Goal: Task Accomplishment & Management: Manage account settings

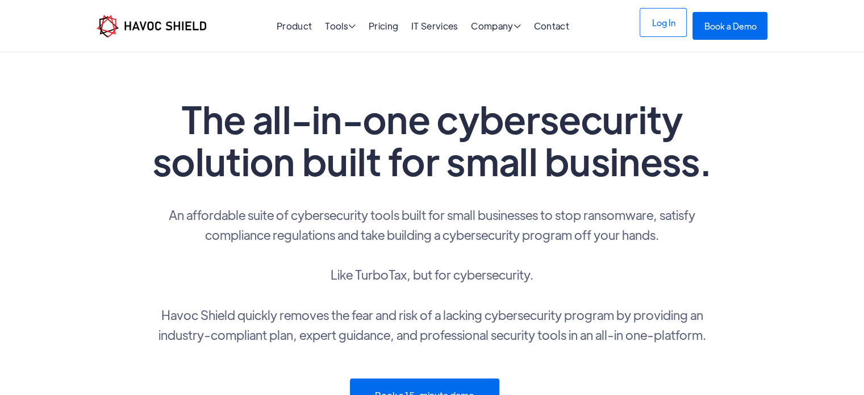
click at [663, 30] on link "Log In" at bounding box center [662, 22] width 47 height 29
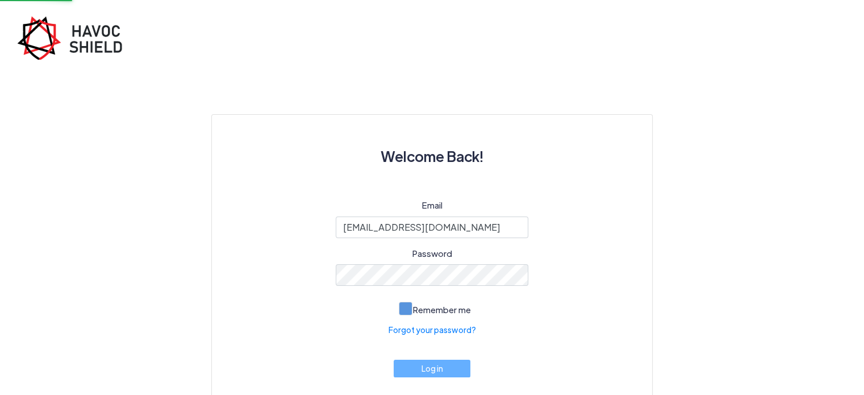
type input "[EMAIL_ADDRESS][DOMAIN_NAME]"
click at [409, 308] on span at bounding box center [406, 309] width 14 height 14
click at [0, 0] on input "Remember me" at bounding box center [0, 0] width 0 height 0
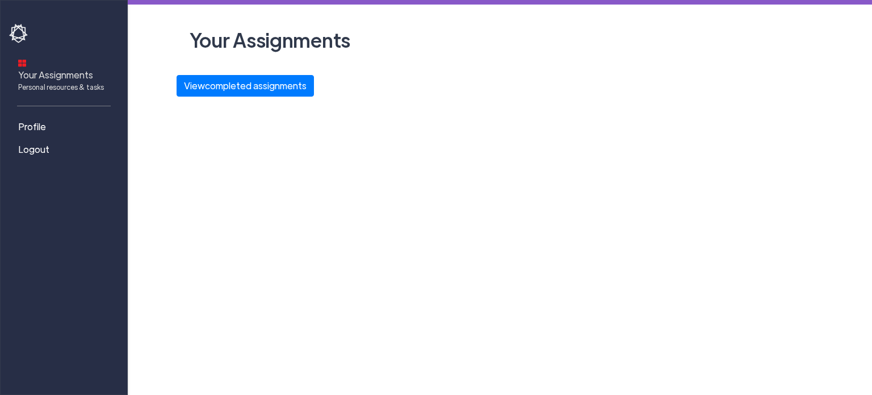
click at [79, 68] on span "Your Assignments Personal resources & tasks" at bounding box center [61, 80] width 86 height 24
click at [215, 83] on button "View completed assignments" at bounding box center [245, 86] width 137 height 22
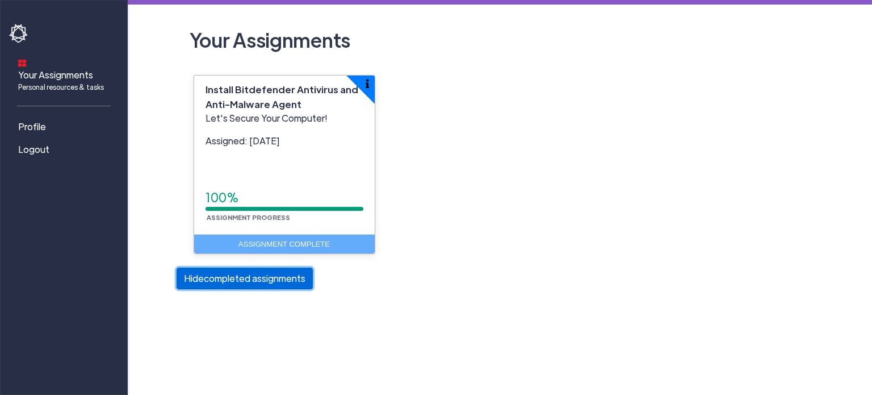
click at [211, 275] on button "[PERSON_NAME] completed assignments" at bounding box center [245, 278] width 136 height 22
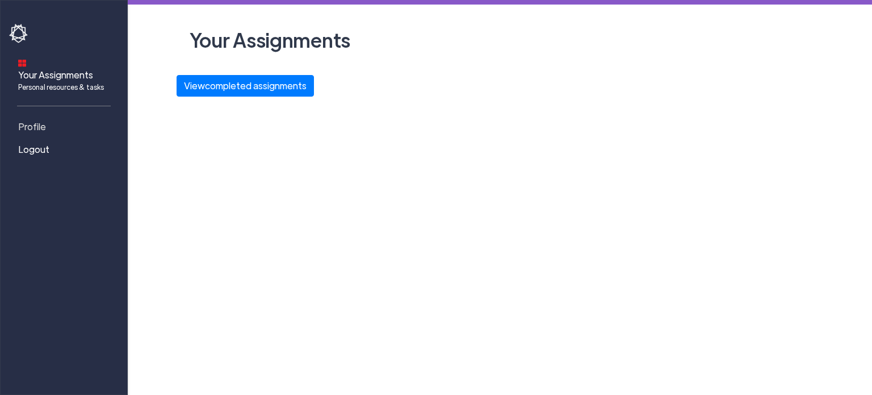
click at [31, 120] on span "Profile" at bounding box center [32, 127] width 28 height 14
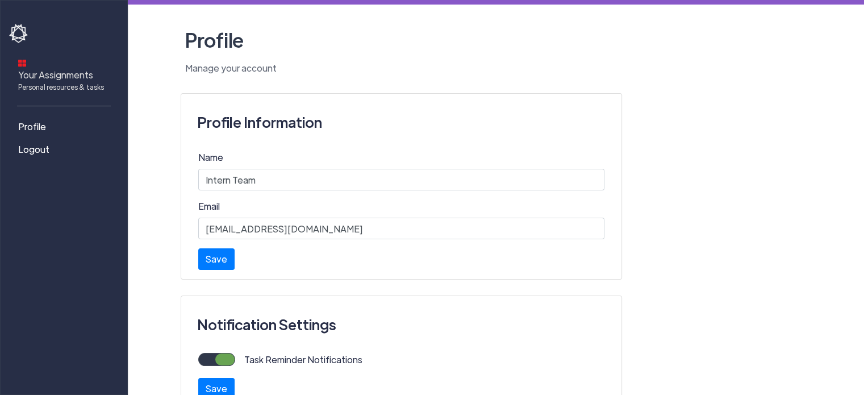
click at [45, 68] on span "Your Assignments Personal resources & tasks" at bounding box center [61, 80] width 86 height 24
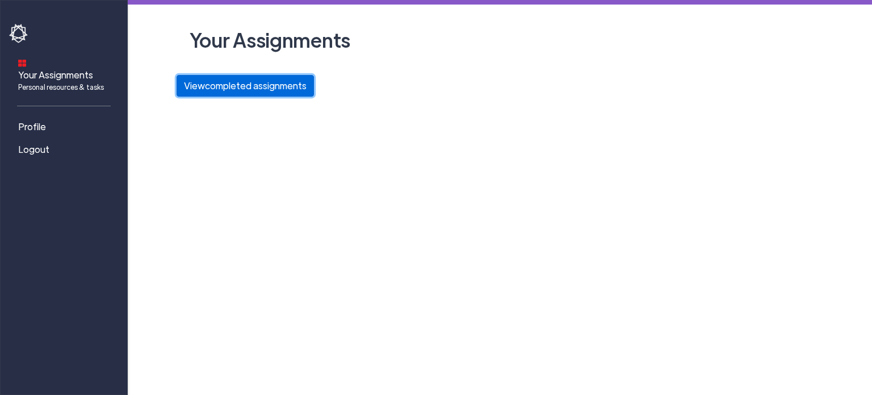
click at [262, 96] on button "View completed assignments" at bounding box center [245, 86] width 137 height 22
